Goal: Task Accomplishment & Management: Manage account settings

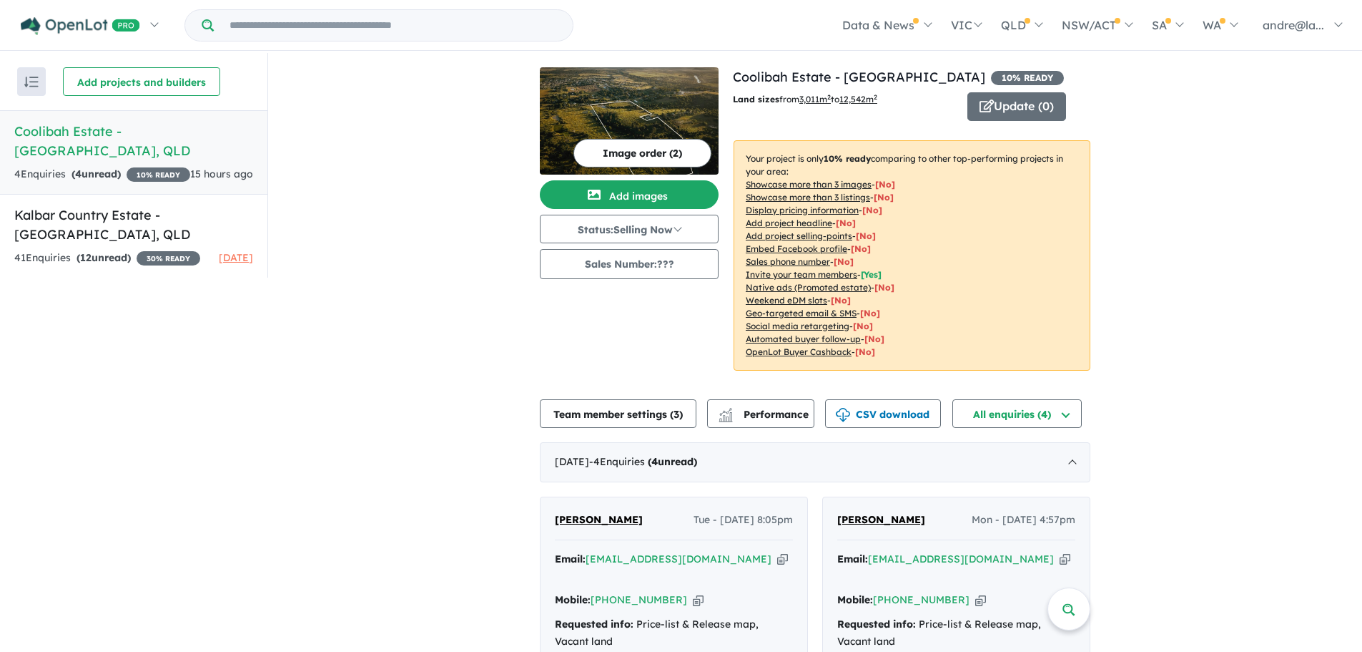
click at [157, 128] on h5 "Coolibah Estate - Lowood , QLD" at bounding box center [133, 141] width 239 height 39
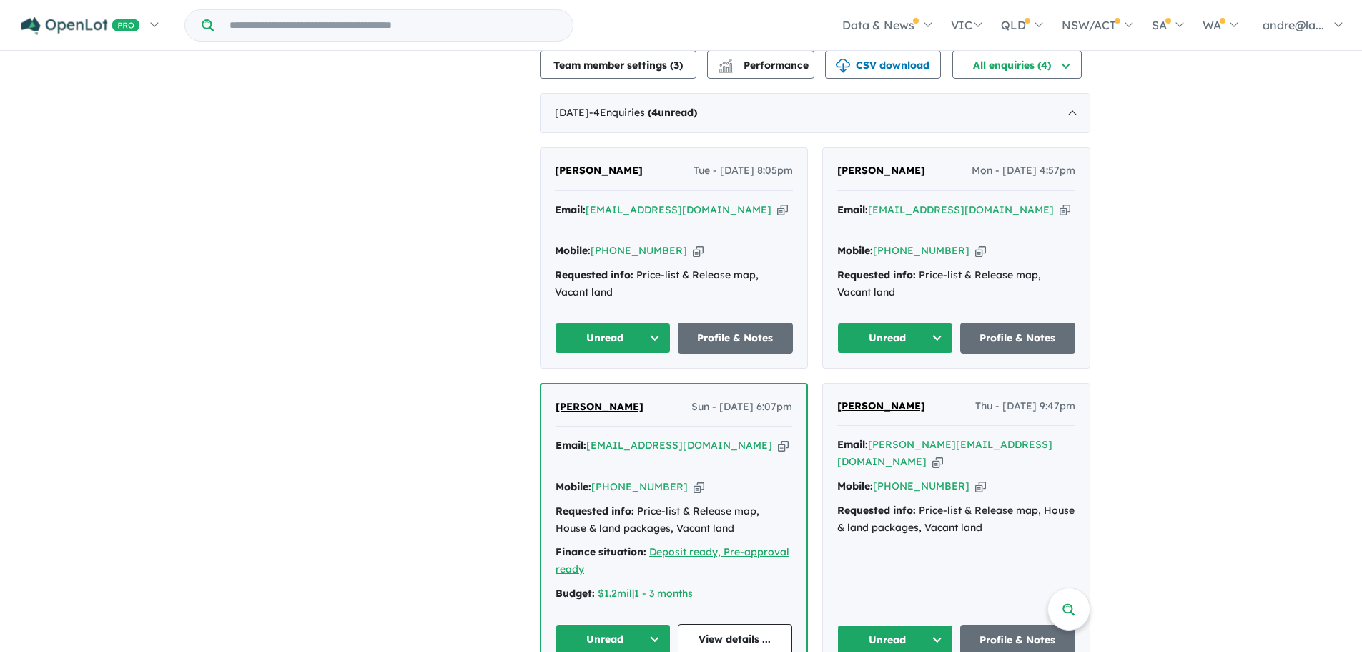
scroll to position [365, 0]
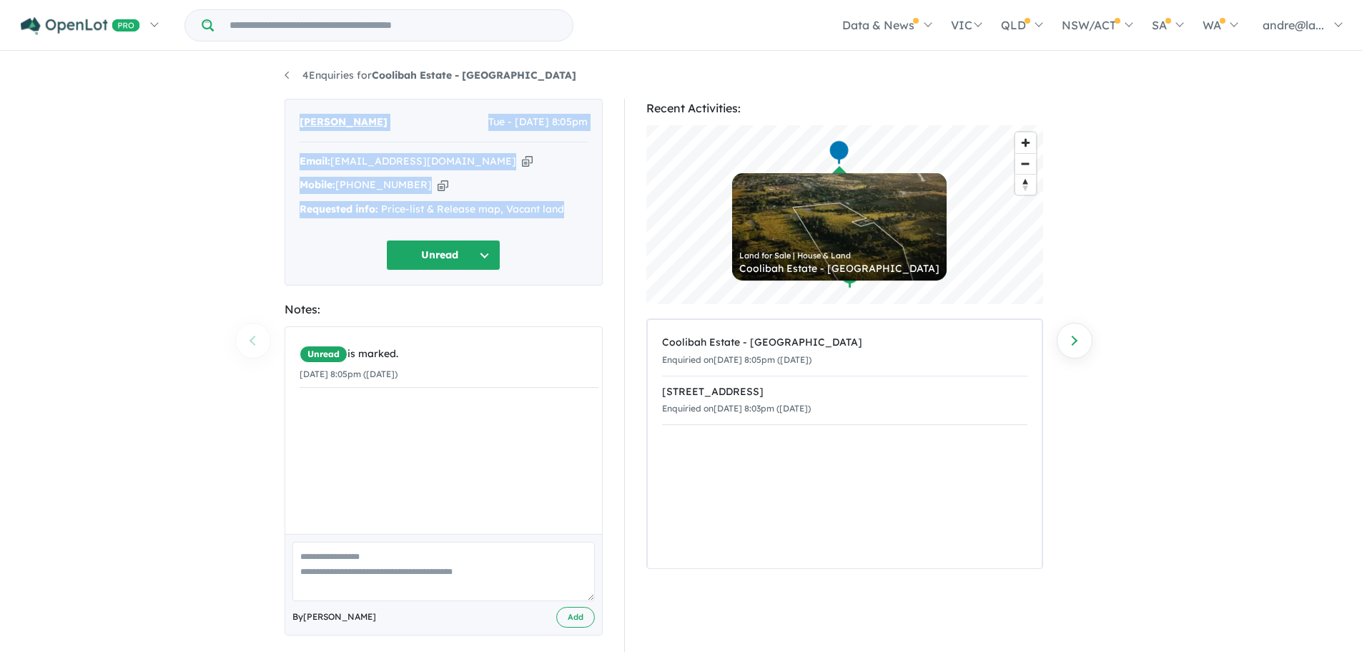
drag, startPoint x: 570, startPoint y: 213, endPoint x: 298, endPoint y: 121, distance: 287.7
click at [298, 121] on div "Hendry Theron Tue - 23/09/2025, 8:05pm Email: hendrytheron@gmail.com Copied! Mo…" at bounding box center [444, 192] width 318 height 187
copy div "Hendry Theron Tue - 23/09/2025, 8:05pm Email: hendrytheron@gmail.com Copied! Mo…"
click at [480, 252] on button "Unread" at bounding box center [443, 255] width 114 height 31
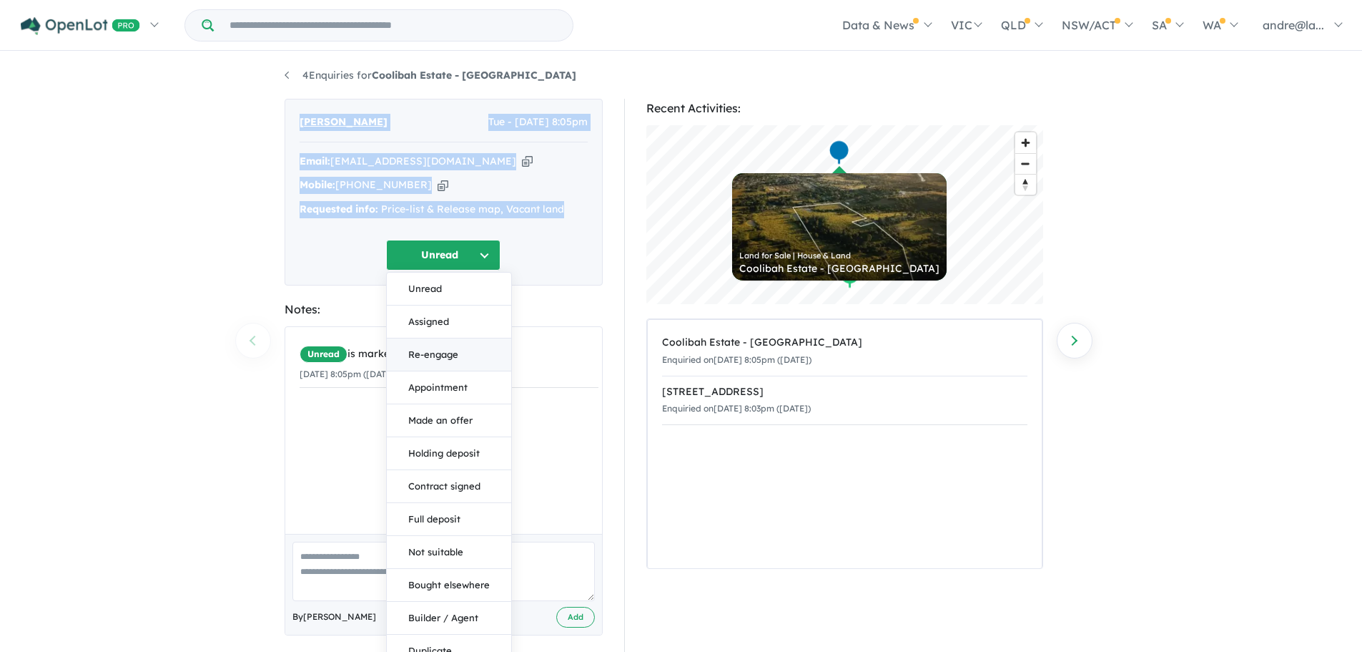
click at [446, 362] on button "Re-engage" at bounding box center [449, 354] width 124 height 33
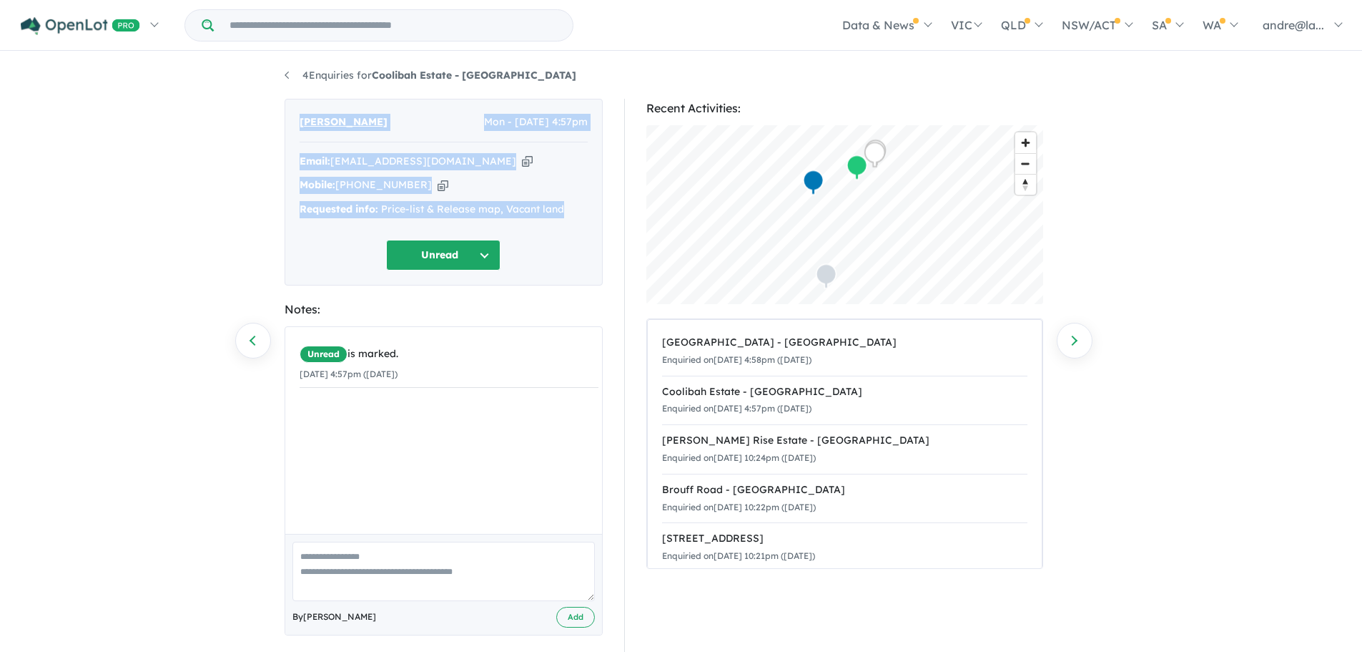
drag, startPoint x: 570, startPoint y: 209, endPoint x: 298, endPoint y: 114, distance: 287.9
click at [298, 114] on div "Samantha Browning Mon - 22/09/2025, 4:57pm Email: samanthabrowning1@hotmail.com…" at bounding box center [444, 192] width 318 height 187
copy div "Samantha Browning Mon - 22/09/2025, 4:57pm Email: samanthabrowning1@hotmail.com…"
click at [445, 255] on button "Unread" at bounding box center [443, 255] width 114 height 31
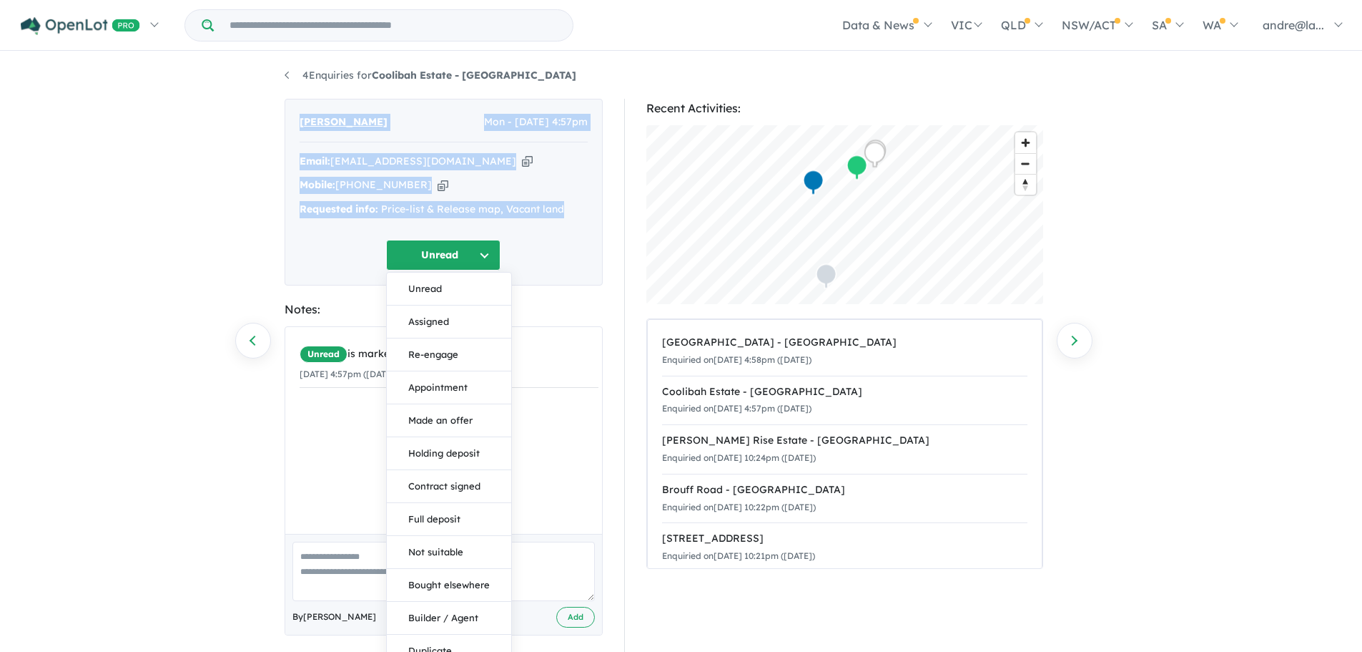
click at [436, 356] on button "Re-engage" at bounding box center [449, 354] width 124 height 33
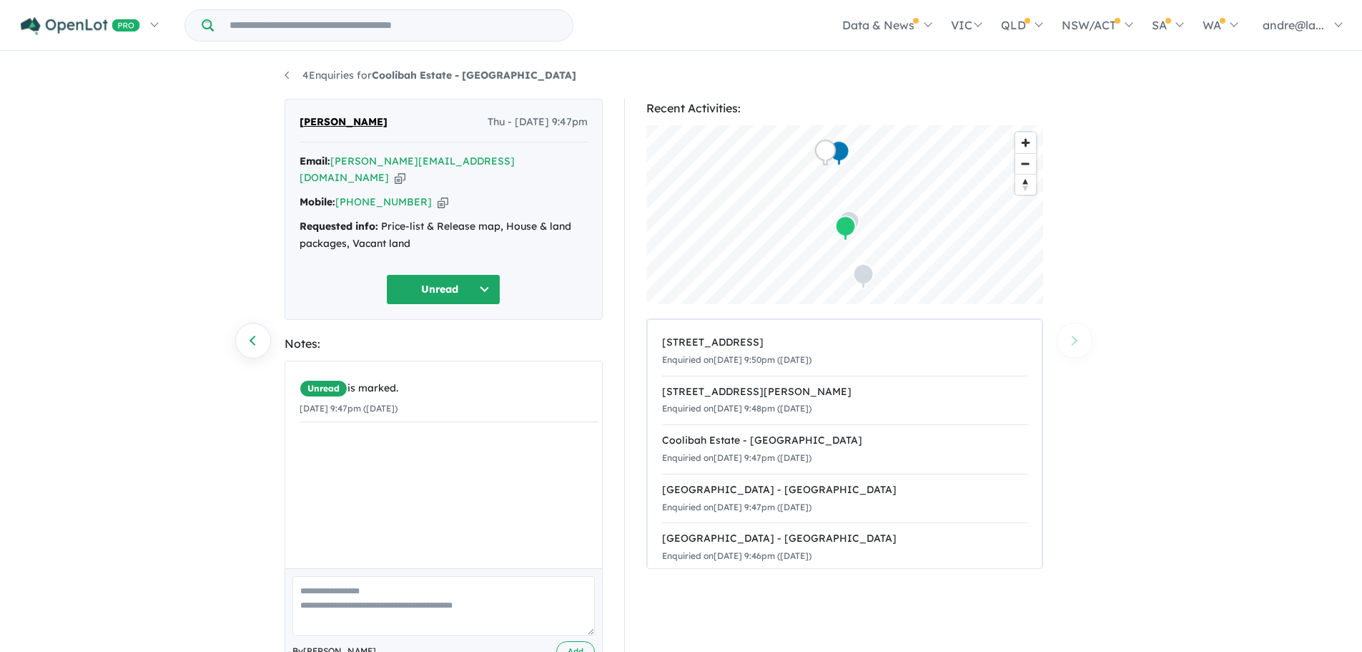
click at [487, 274] on button "Unread" at bounding box center [443, 289] width 114 height 31
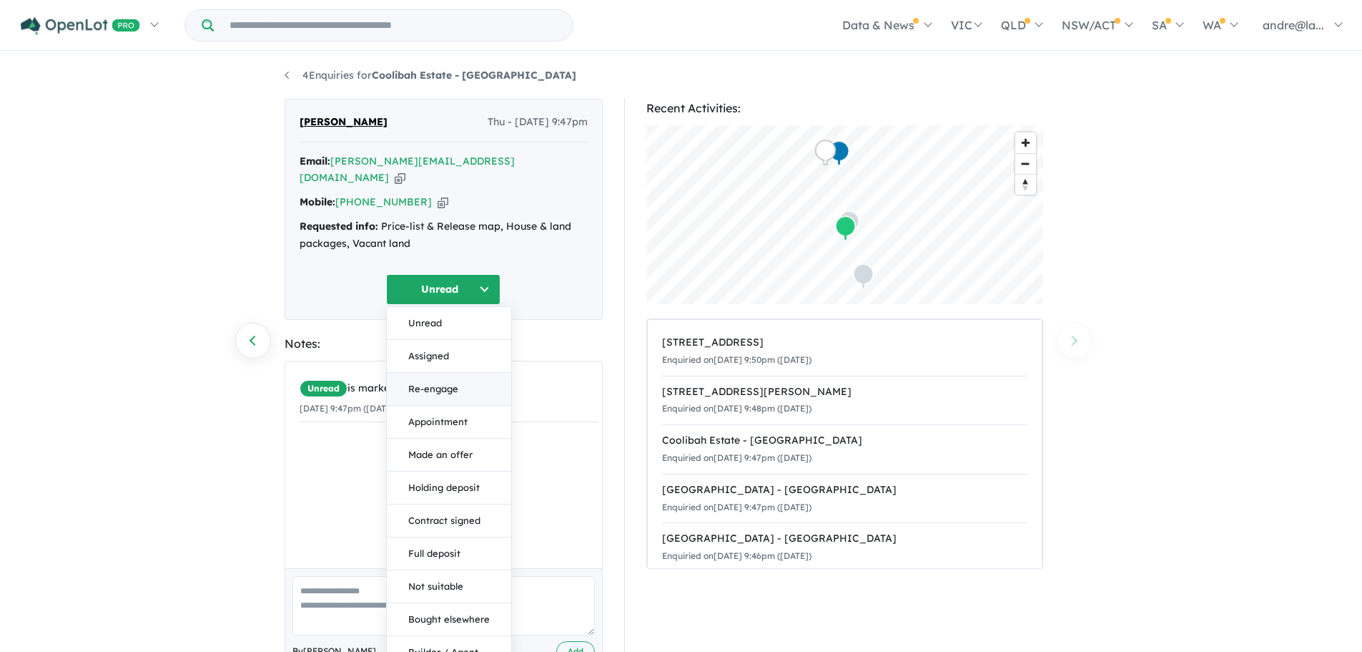
click at [446, 373] on button "Re-engage" at bounding box center [449, 389] width 124 height 33
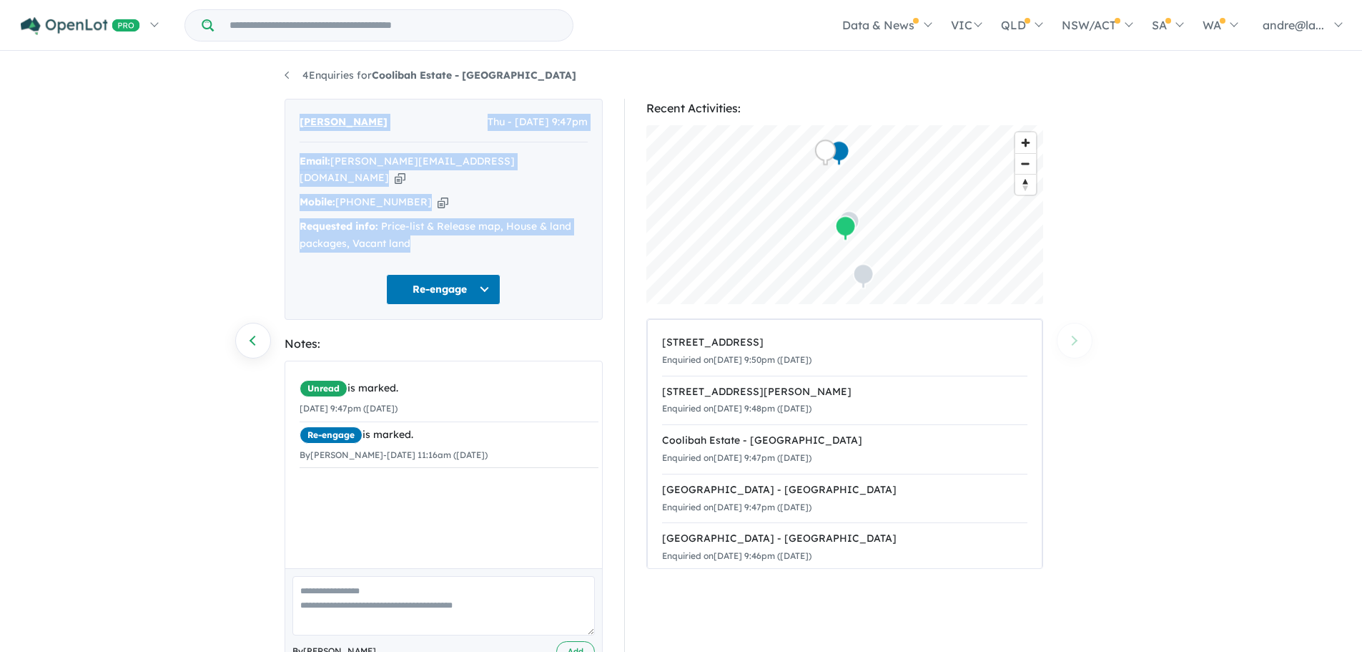
drag, startPoint x: 426, startPoint y: 229, endPoint x: 296, endPoint y: 122, distance: 168.1
click at [296, 122] on div "[PERSON_NAME] Thu - [DATE] 9:47pm Email: [PERSON_NAME][EMAIL_ADDRESS][DOMAIN_NA…" at bounding box center [444, 209] width 318 height 221
copy div "[PERSON_NAME] Thu - [DATE] 9:47pm Email: [PERSON_NAME][EMAIL_ADDRESS][DOMAIN_NA…"
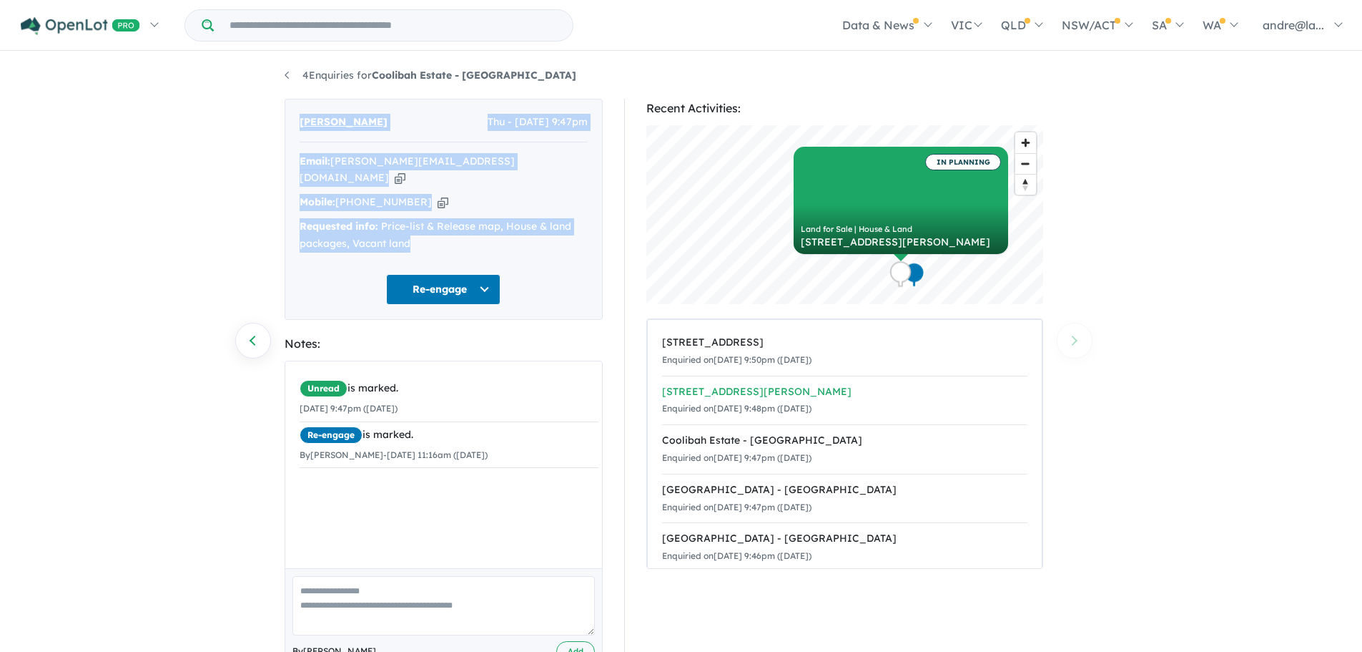
drag, startPoint x: 867, startPoint y: 559, endPoint x: 712, endPoint y: 411, distance: 214.0
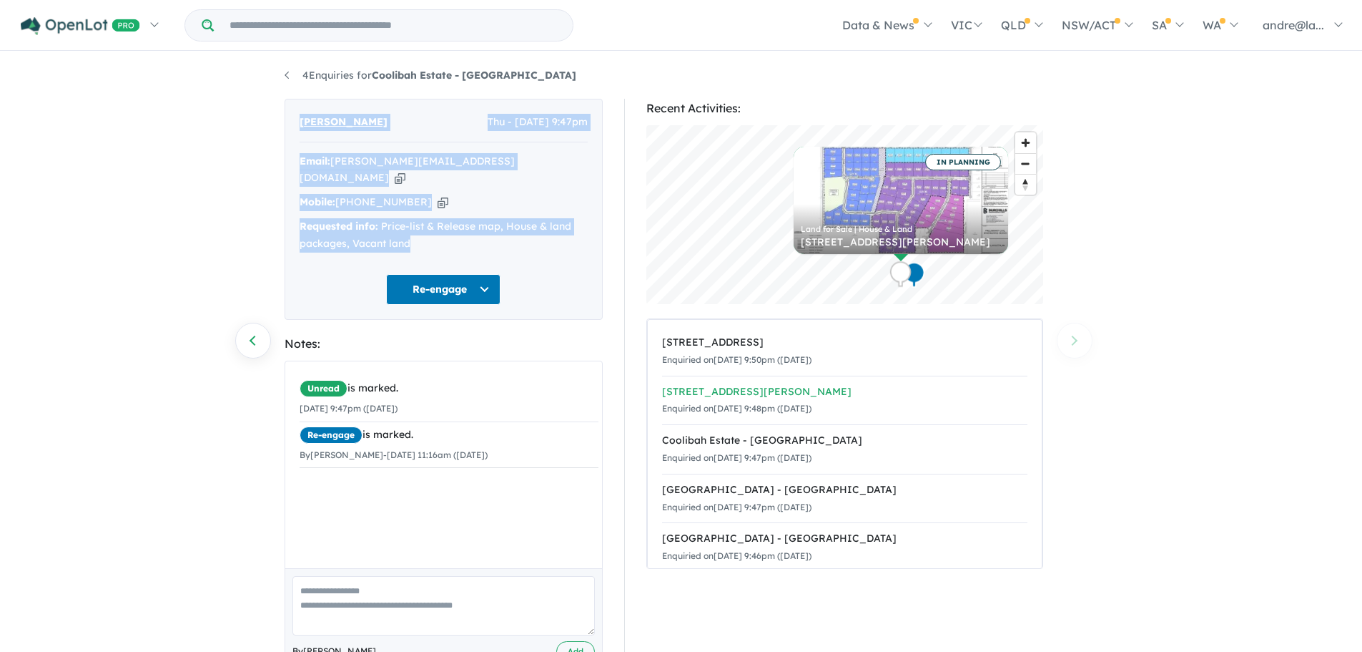
click at [721, 423] on div "Recent Activities: © Mapbox © OpenStreetMap Improve this map IN PLANNING Land f…" at bounding box center [845, 334] width 397 height 470
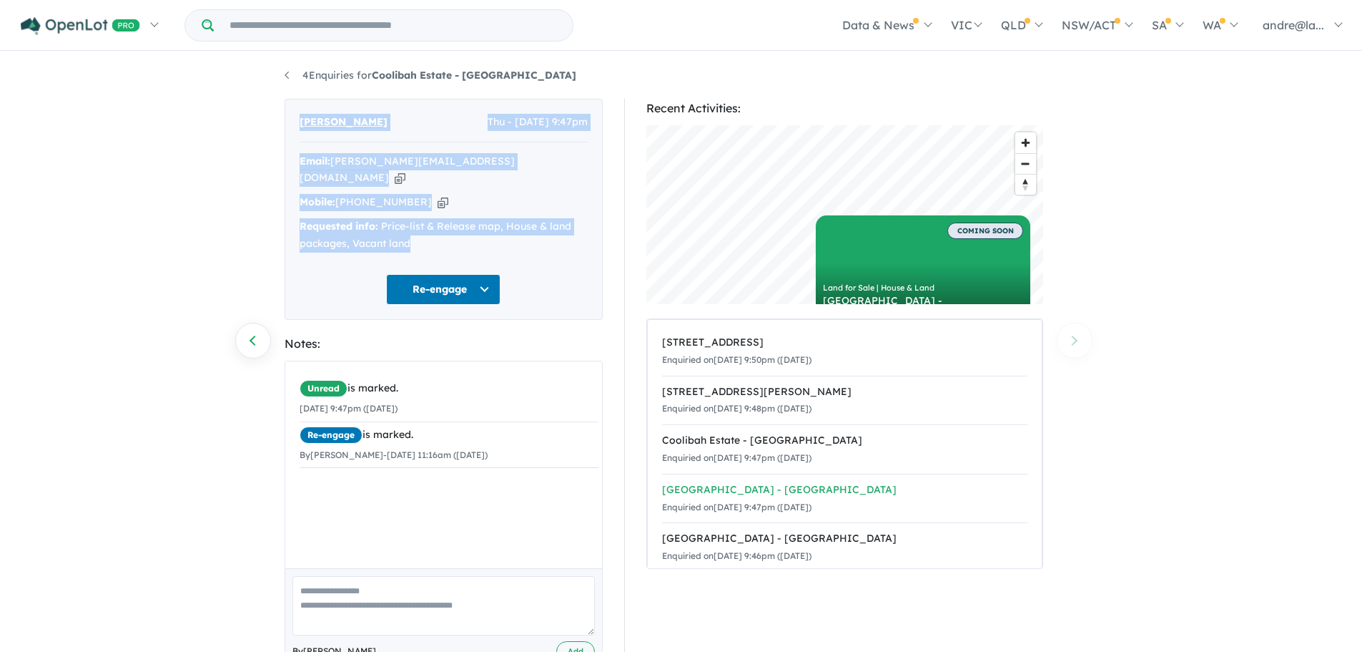
drag, startPoint x: 1083, startPoint y: 320, endPoint x: 975, endPoint y: 488, distance: 199.8
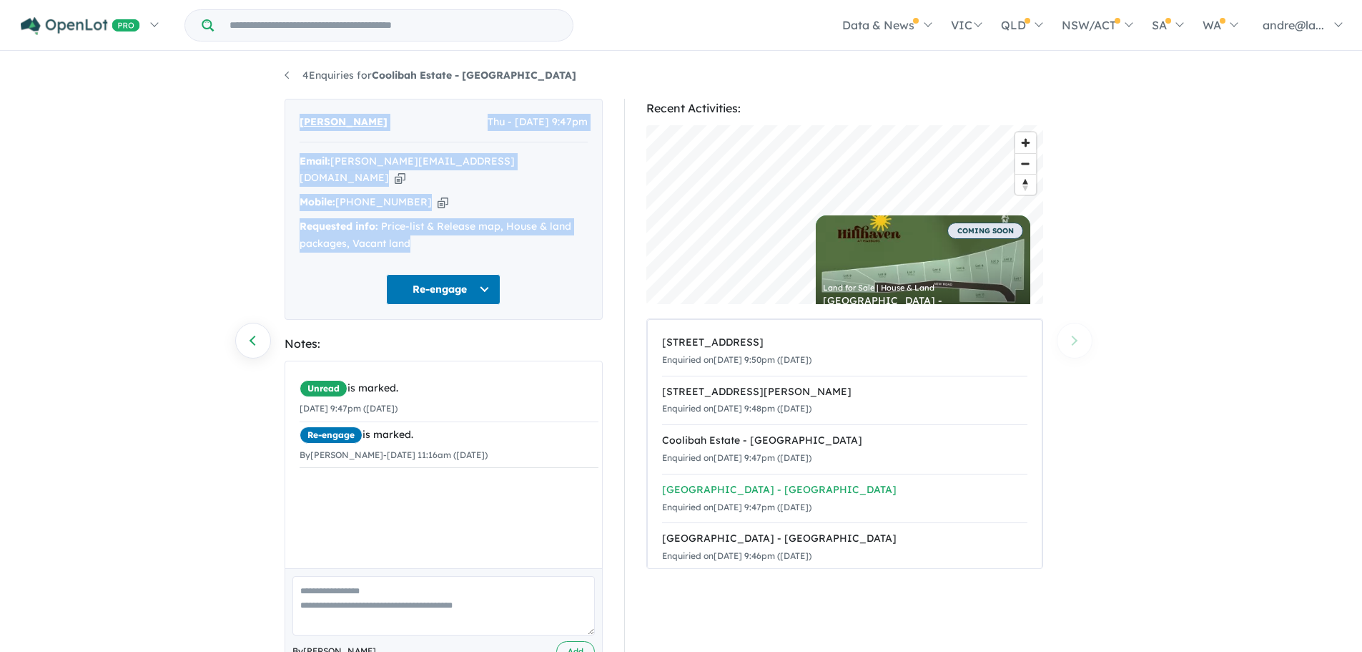
click at [975, 488] on div "Recent Activities: © Mapbox © OpenStreetMap Improve this map COMING SOON Land f…" at bounding box center [852, 398] width 476 height 599
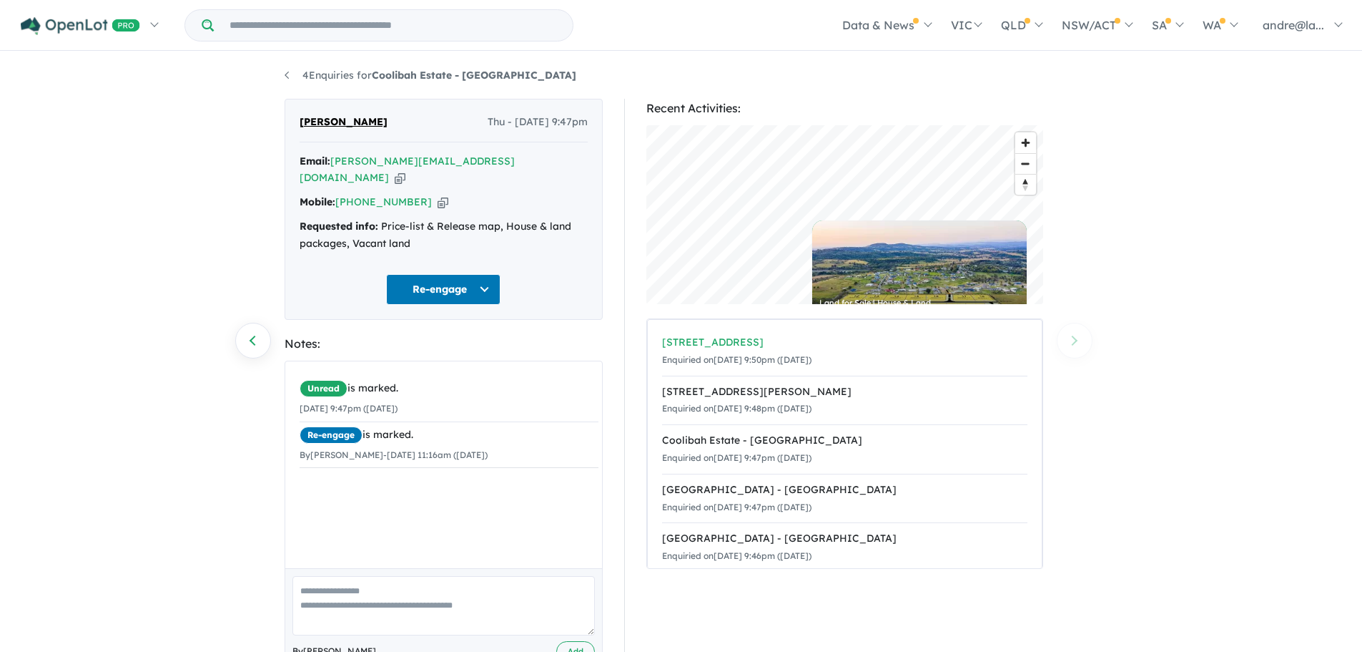
drag, startPoint x: 941, startPoint y: 598, endPoint x: 740, endPoint y: 337, distance: 329.5
click at [740, 337] on section "Recent Activities: © Mapbox © OpenStreetMap Improve this map Land for Sale | Ho…" at bounding box center [845, 398] width 397 height 599
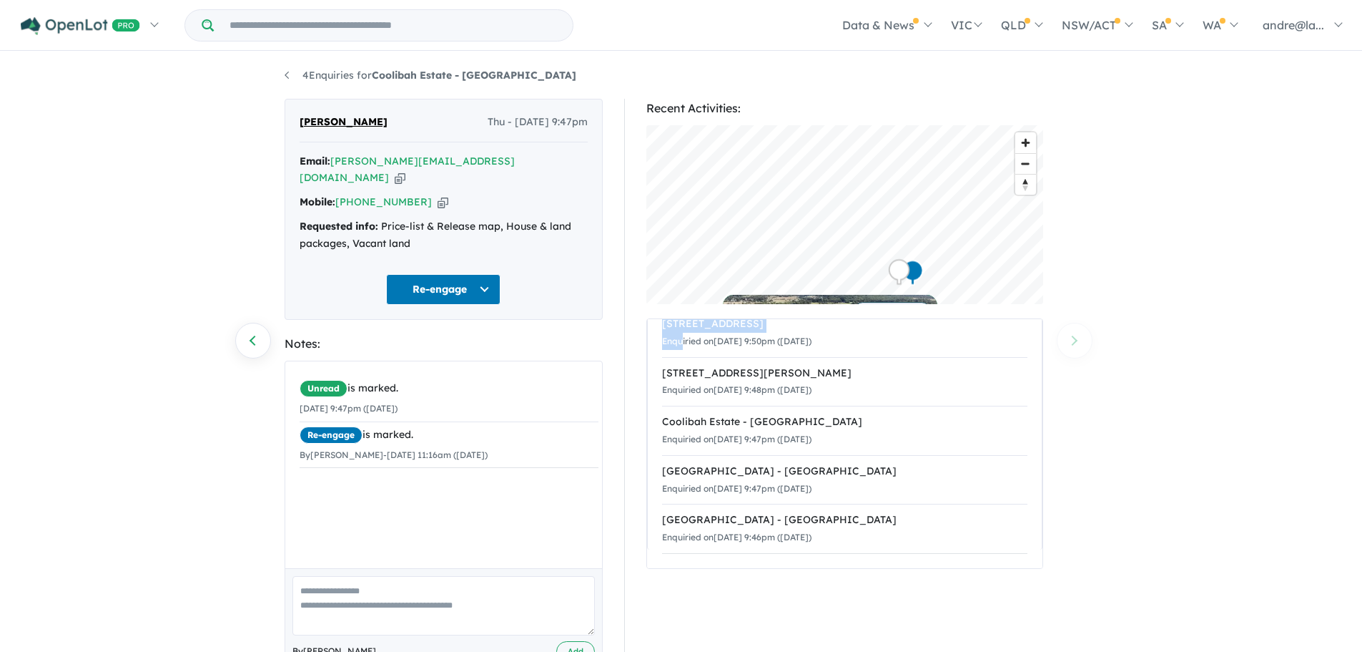
drag, startPoint x: 656, startPoint y: 326, endPoint x: 790, endPoint y: 581, distance: 288.6
click at [790, 581] on section "Recent Activities: © Mapbox © OpenStreetMap Improve this map COMING SOON Land f…" at bounding box center [845, 398] width 397 height 599
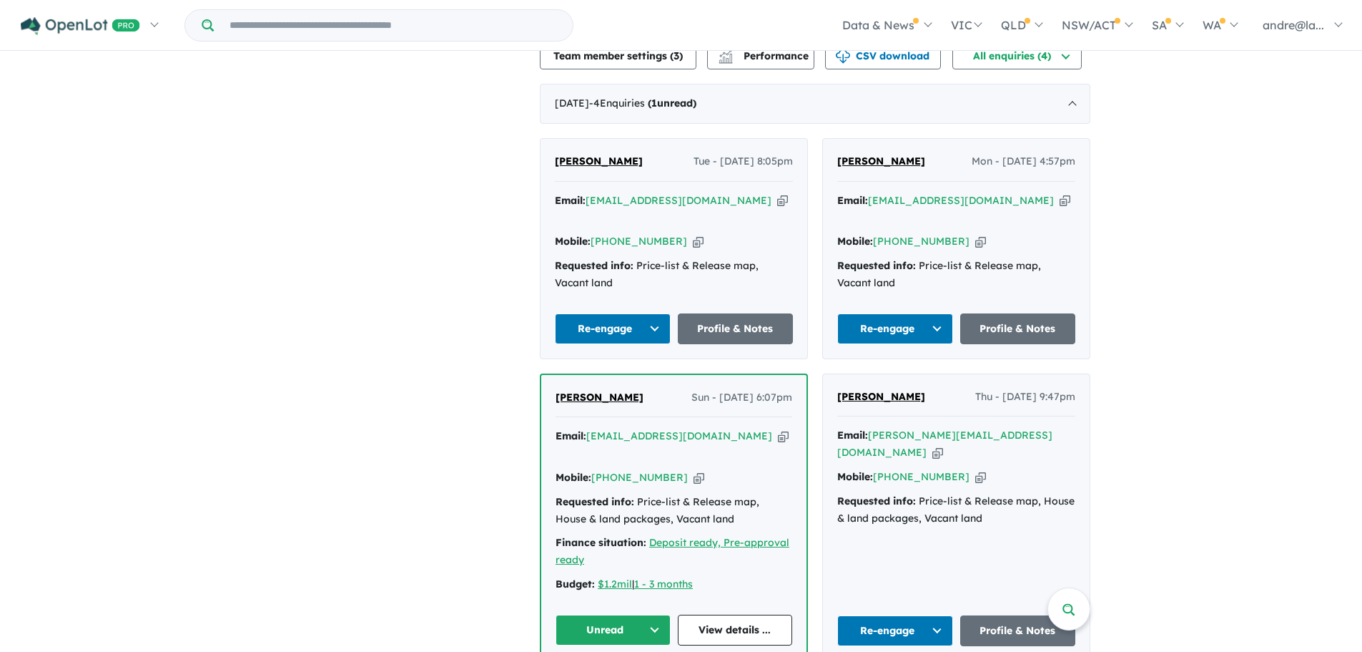
scroll to position [365, 0]
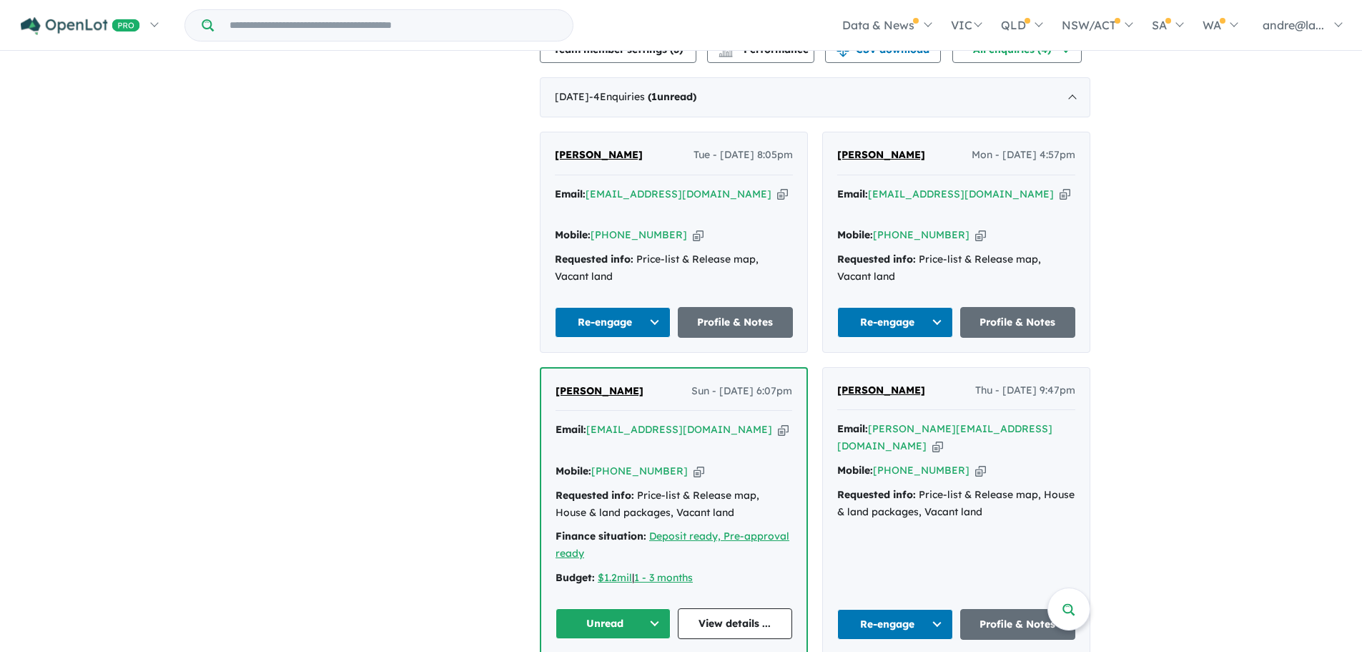
click at [652, 608] on button "Unread" at bounding box center [613, 623] width 115 height 31
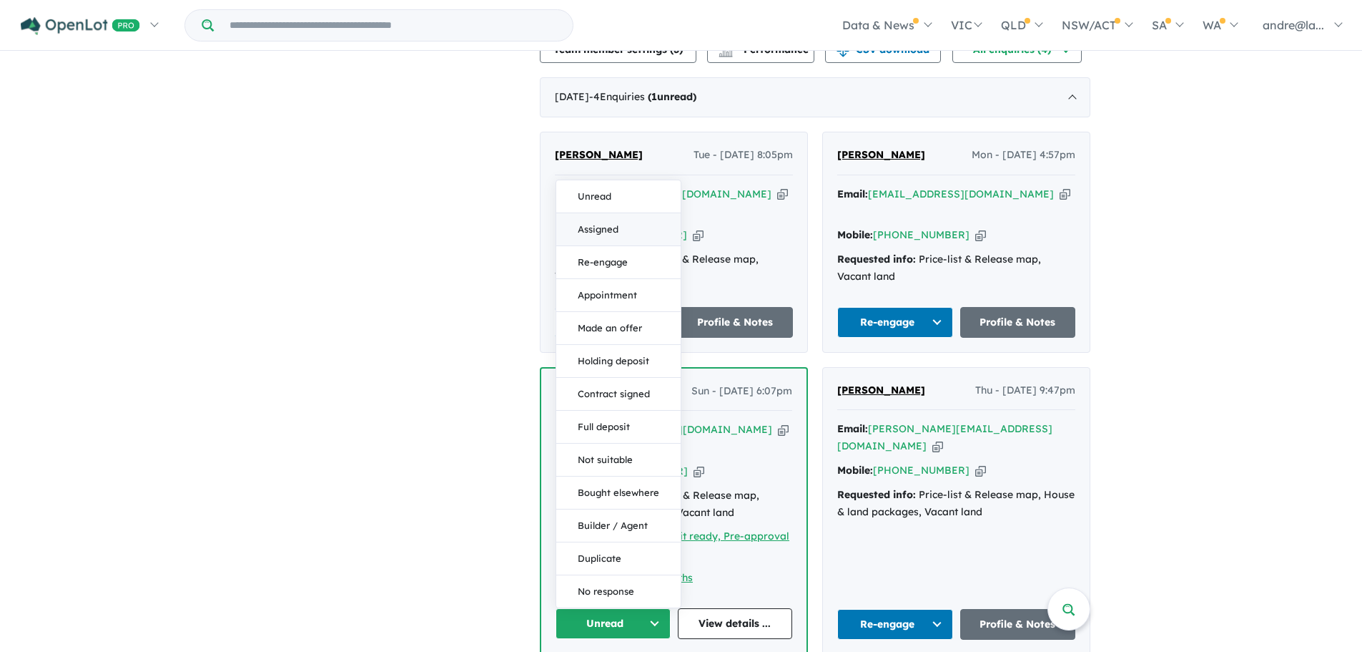
click at [601, 213] on button "Assigned" at bounding box center [618, 229] width 124 height 33
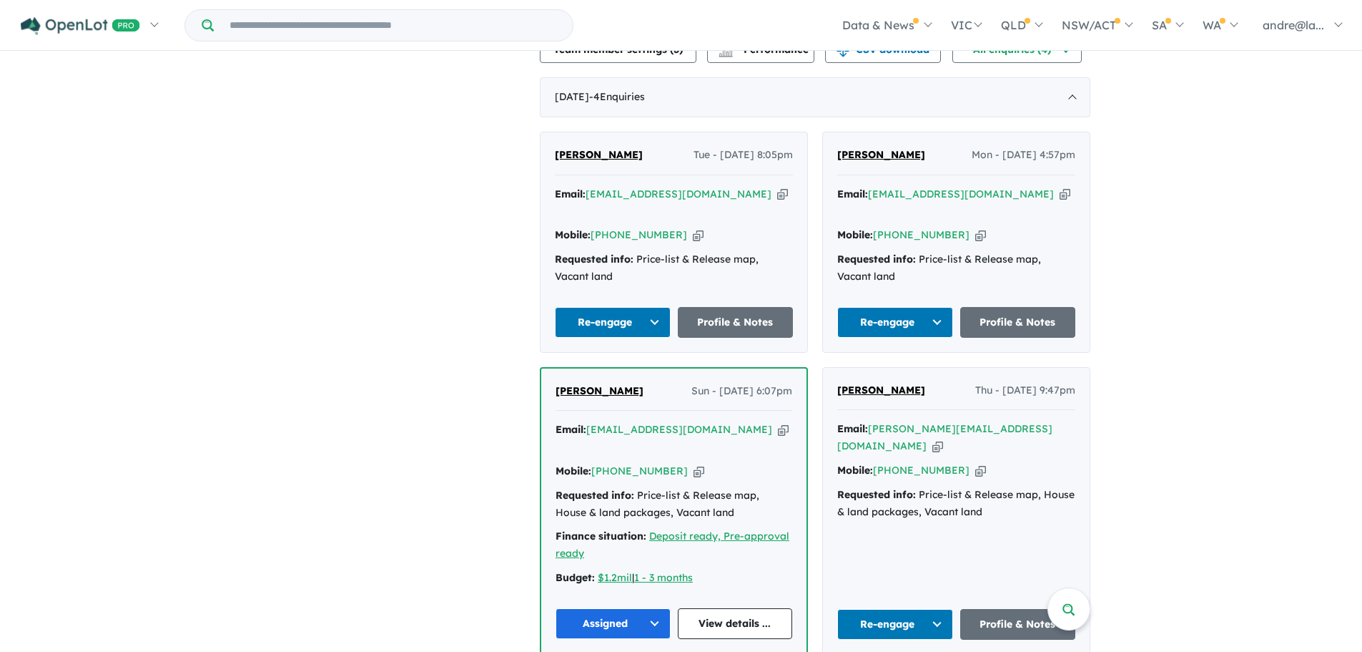
click at [652, 608] on button "Assigned" at bounding box center [613, 623] width 115 height 31
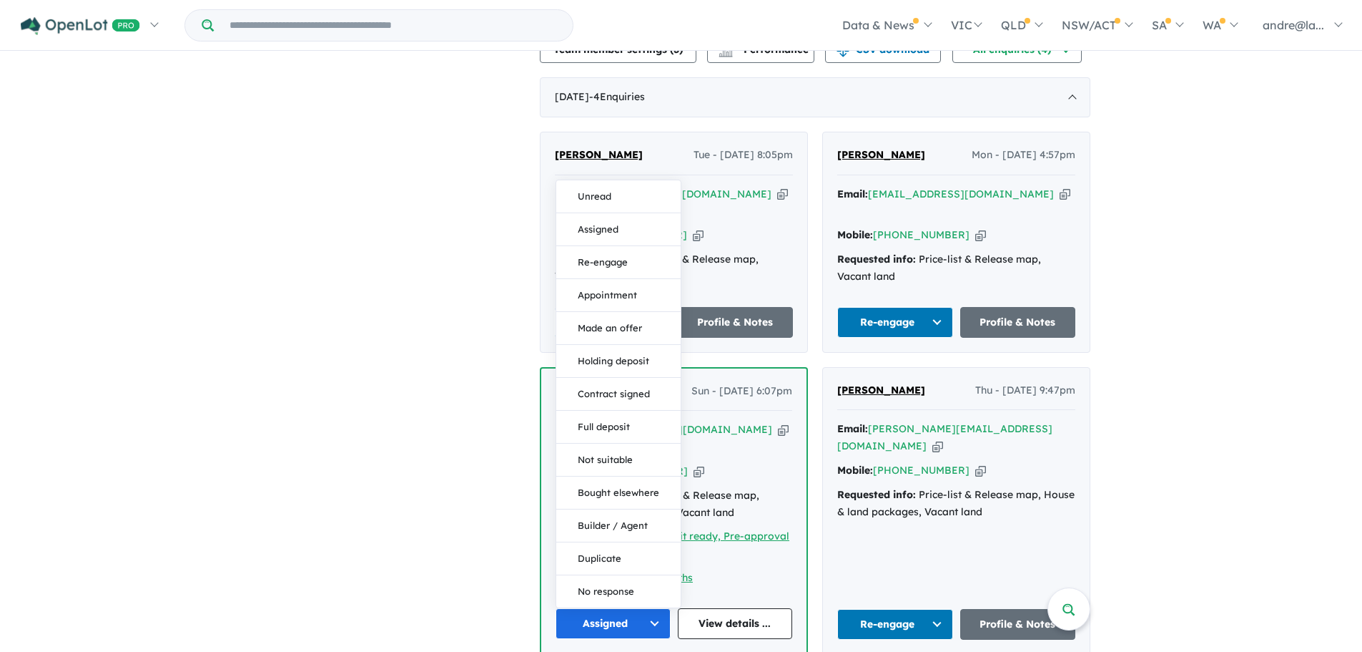
click at [935, 609] on button "Re-engage" at bounding box center [896, 624] width 116 height 31
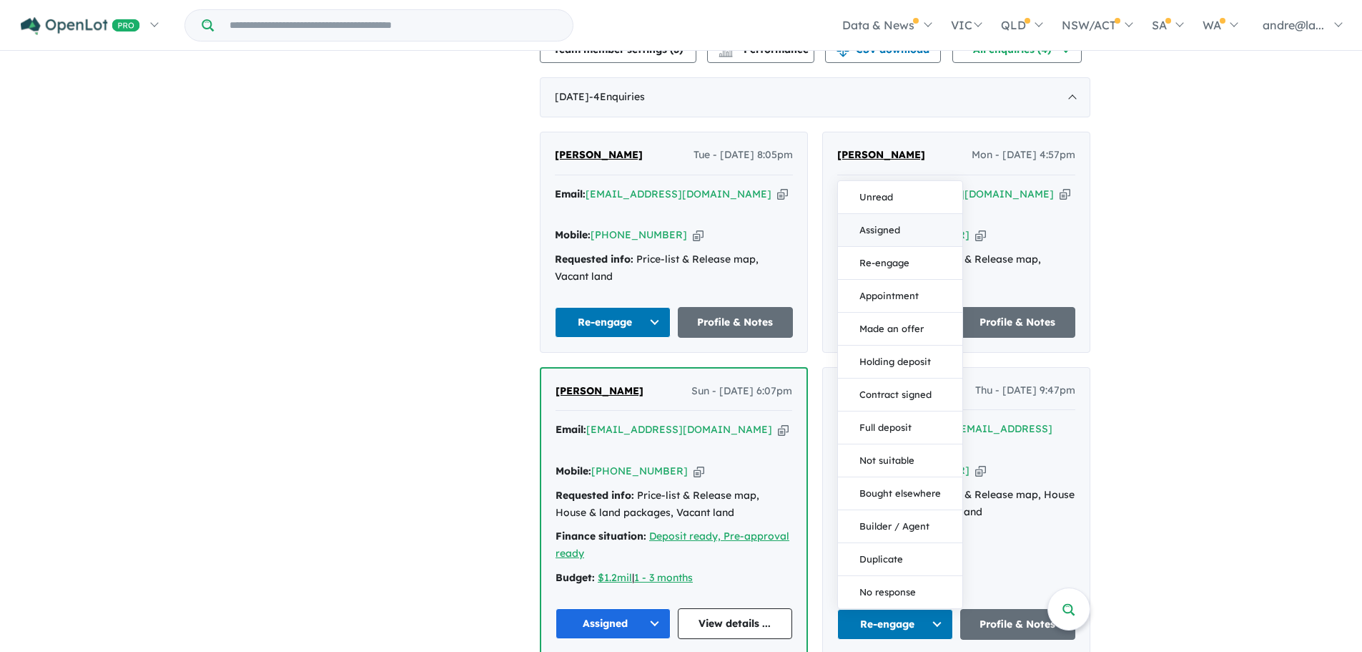
click at [888, 214] on button "Assigned" at bounding box center [900, 230] width 124 height 33
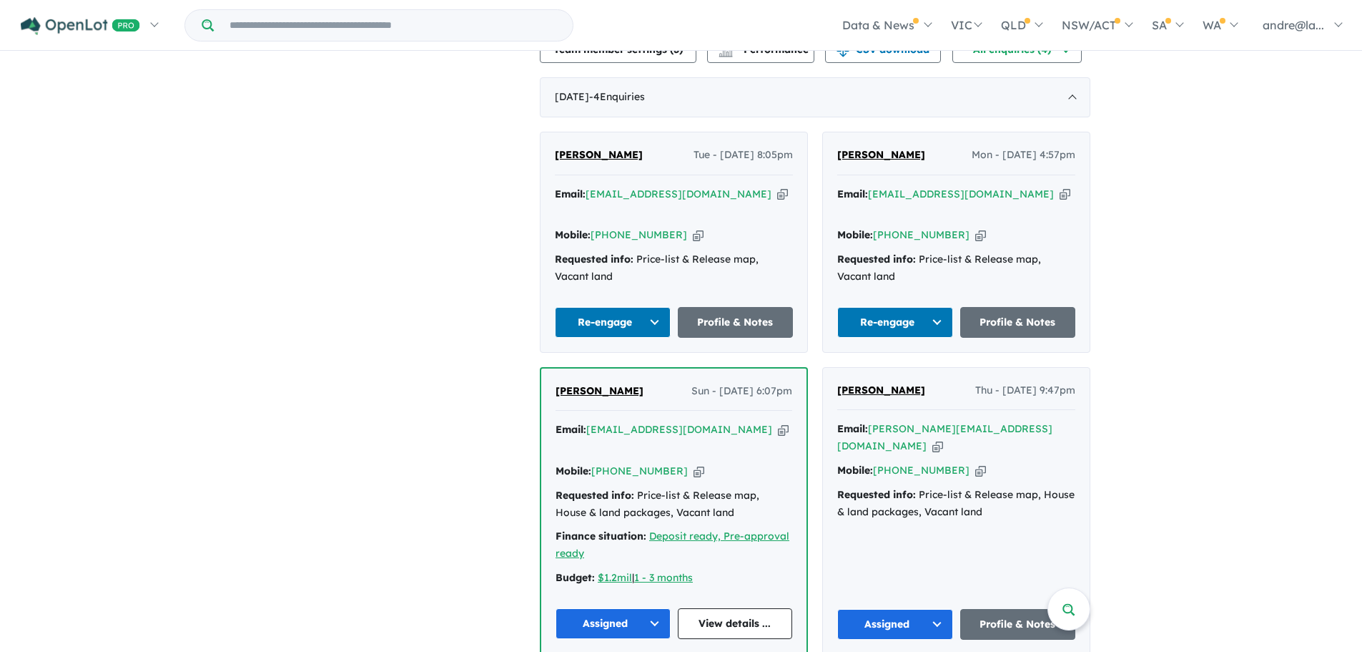
click at [937, 320] on button "Re-engage" at bounding box center [896, 322] width 116 height 31
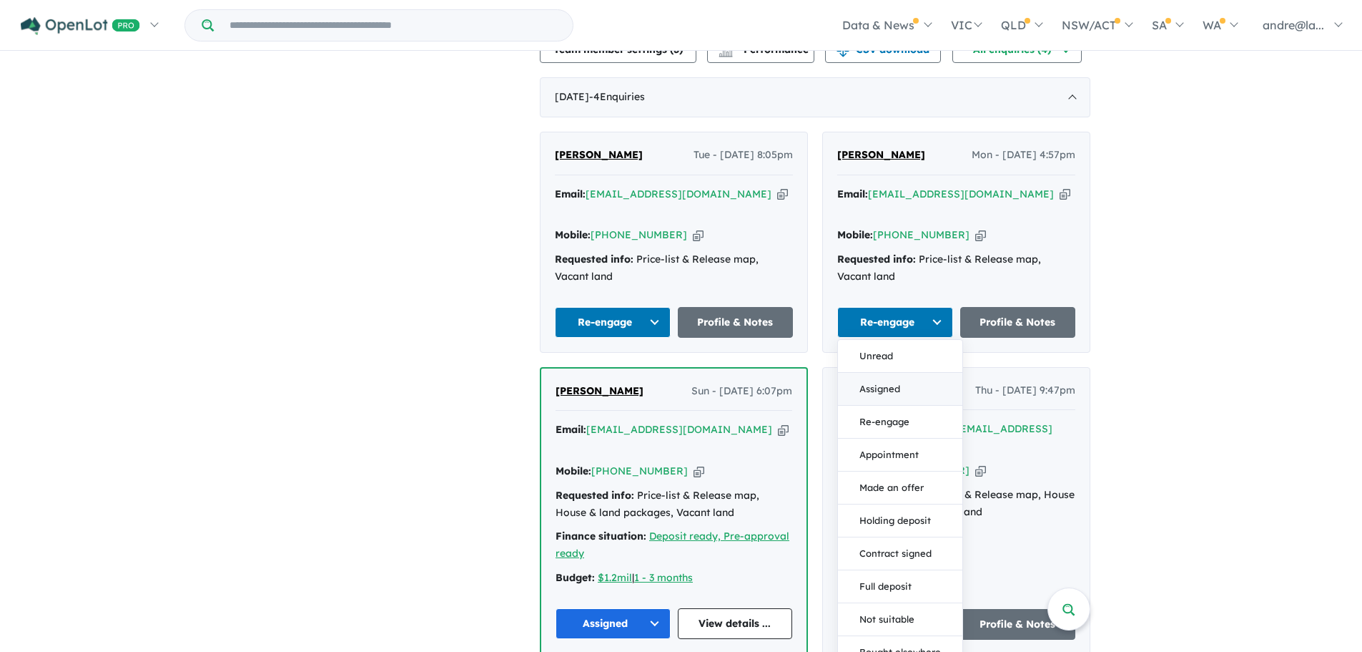
click at [890, 388] on button "Assigned" at bounding box center [900, 389] width 124 height 33
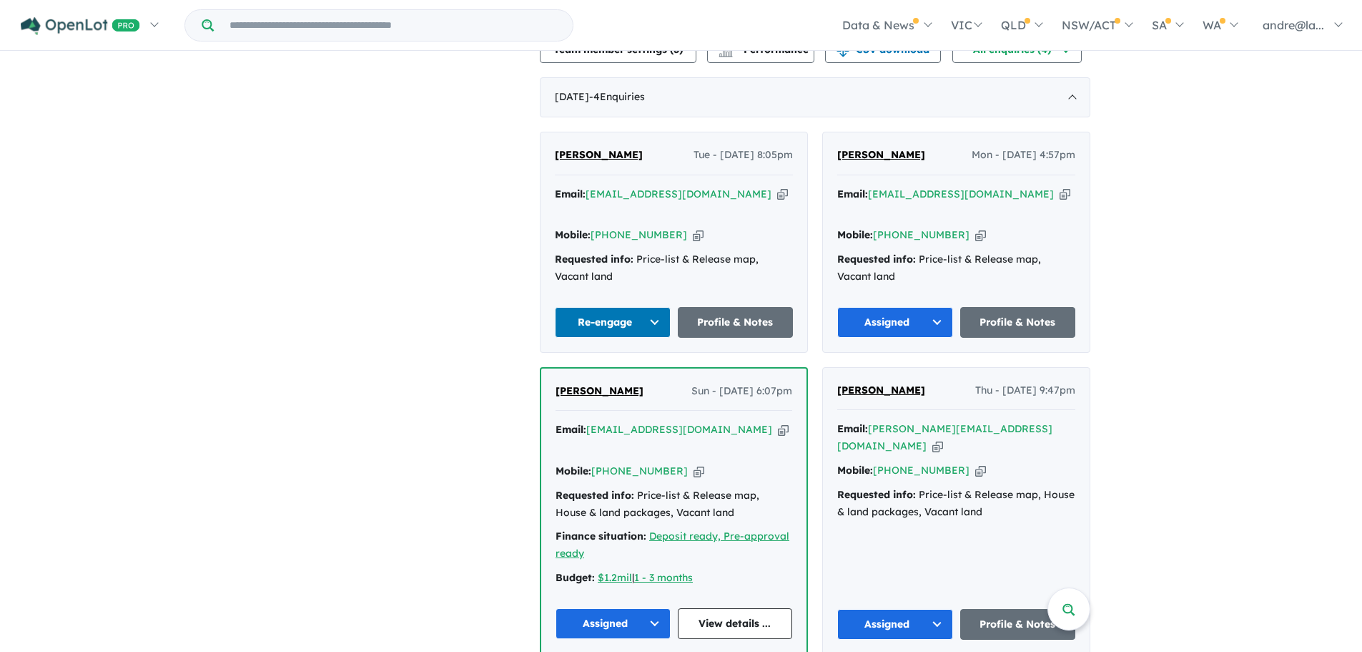
click at [654, 319] on button "Re-engage" at bounding box center [613, 322] width 116 height 31
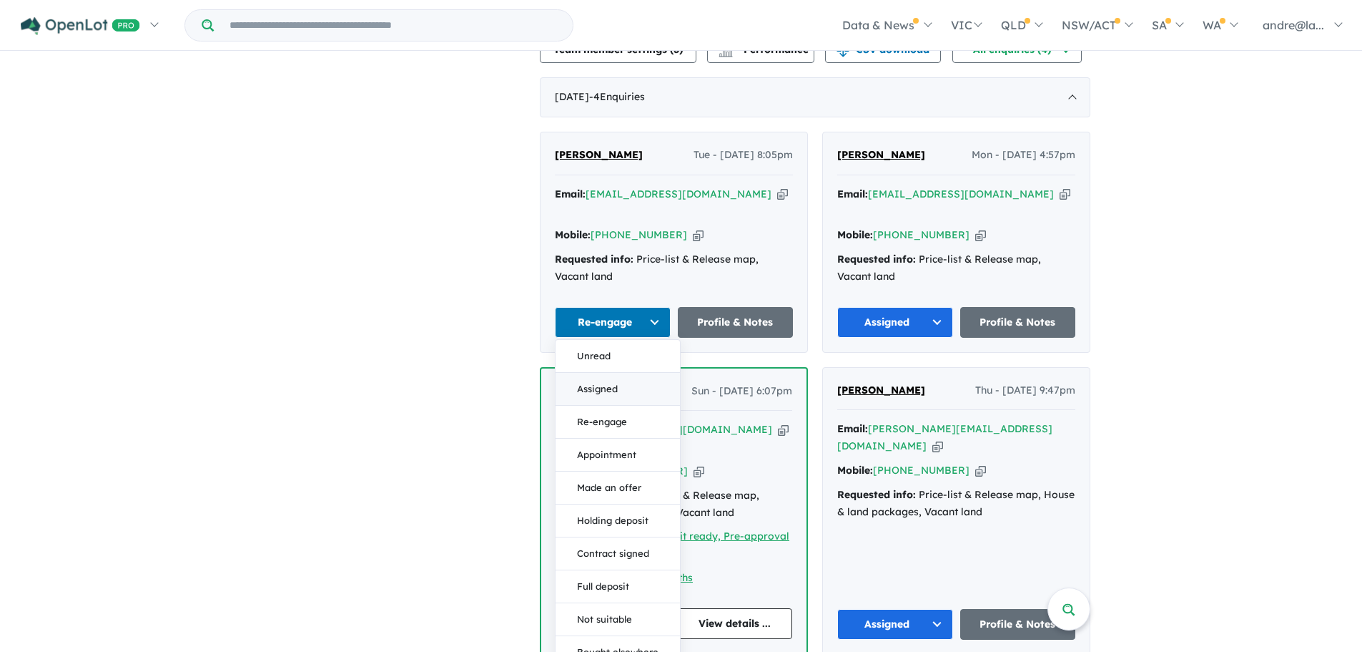
click at [601, 383] on button "Assigned" at bounding box center [618, 389] width 124 height 33
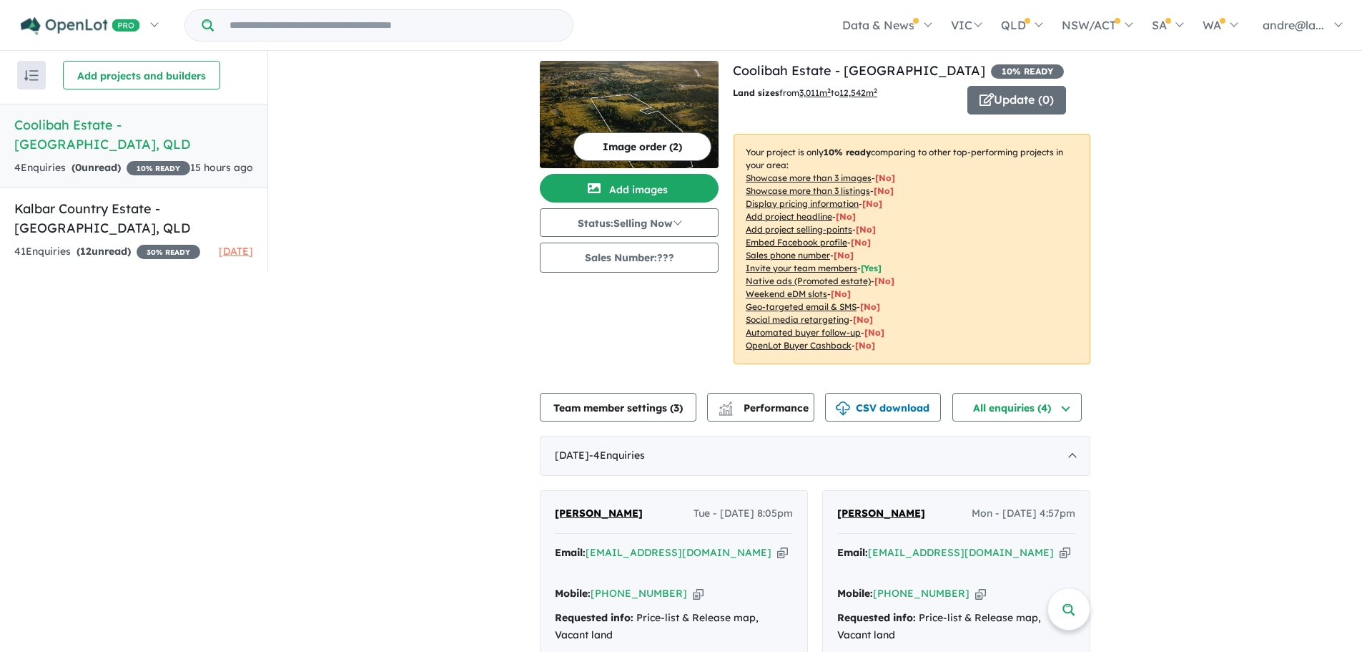
scroll to position [0, 0]
